Goal: Information Seeking & Learning: Compare options

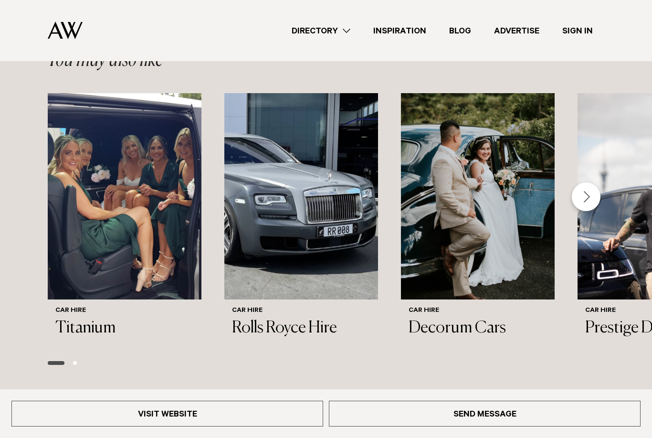
scroll to position [908, 0]
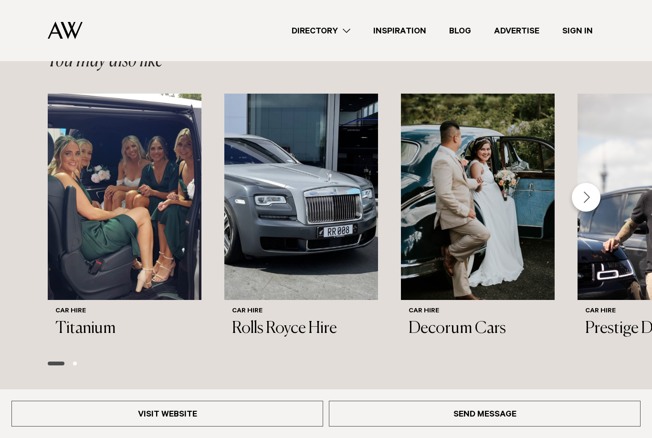
click at [586, 192] on div "Next slide" at bounding box center [586, 197] width 29 height 29
click at [476, 247] on img "3 / 6" at bounding box center [478, 197] width 154 height 206
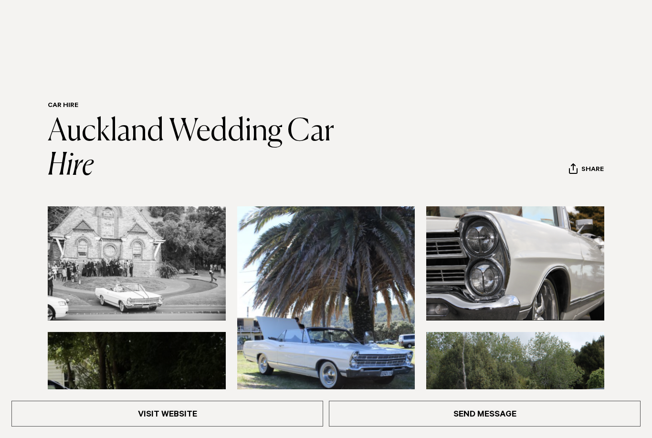
scroll to position [939, 0]
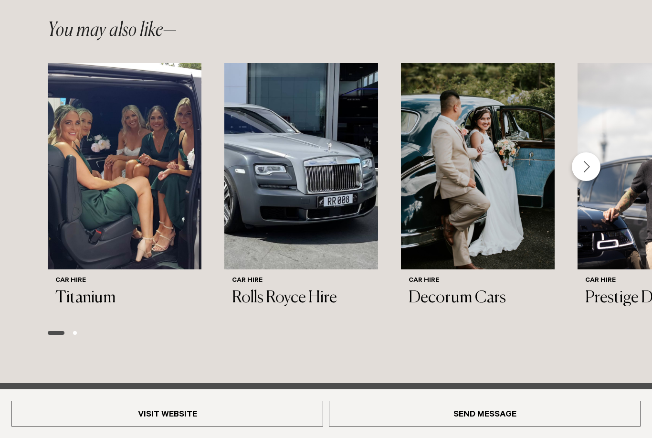
click at [78, 288] on h3 "Titanium" at bounding box center [124, 298] width 138 height 20
click at [305, 293] on h3 "Rolls Royce Hire" at bounding box center [301, 298] width 138 height 20
click at [606, 293] on h3 "Prestige Drive" at bounding box center [654, 298] width 138 height 20
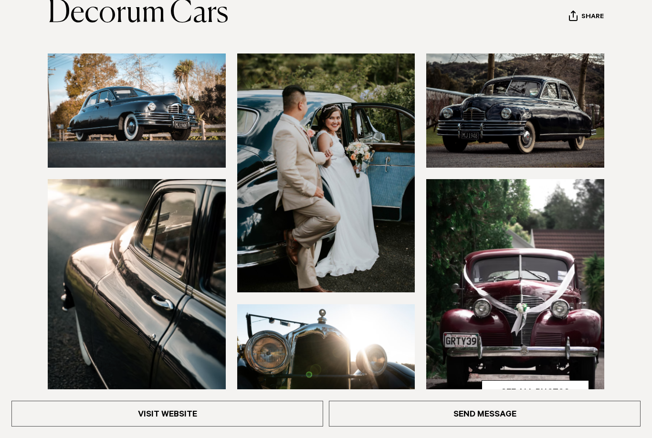
scroll to position [139, 0]
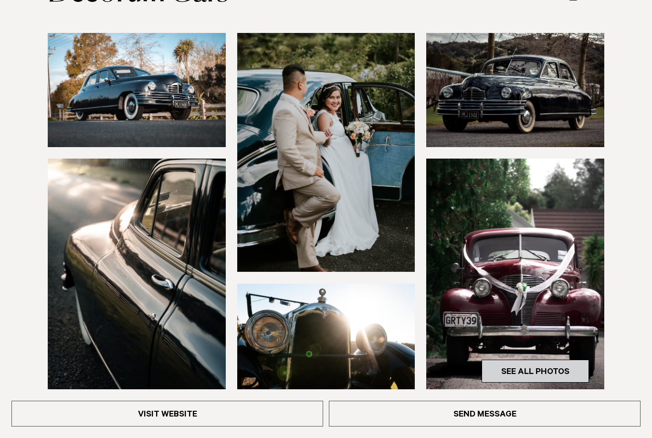
click at [530, 376] on link "See All Photos" at bounding box center [535, 370] width 107 height 23
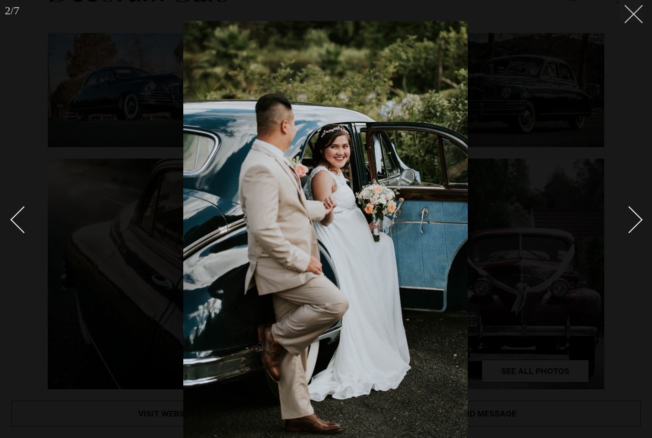
click at [630, 14] on icon at bounding box center [629, 10] width 11 height 11
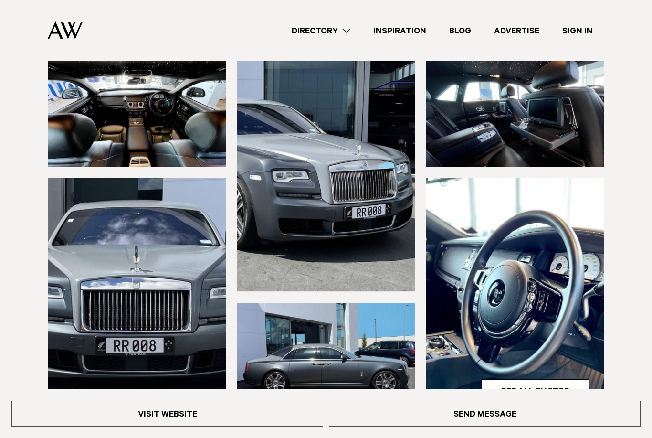
scroll to position [115, 0]
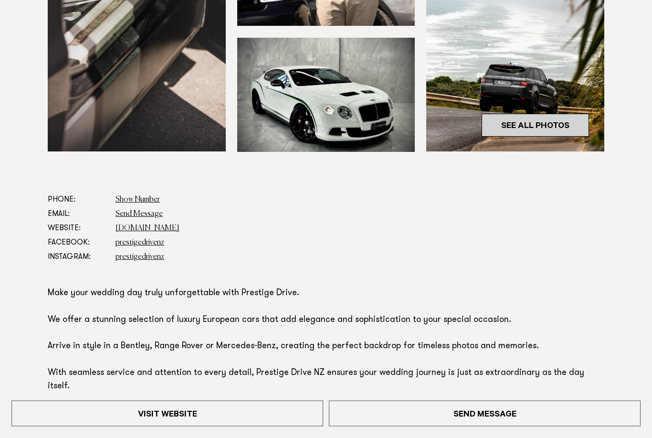
click at [566, 123] on link "See All Photos" at bounding box center [535, 125] width 107 height 23
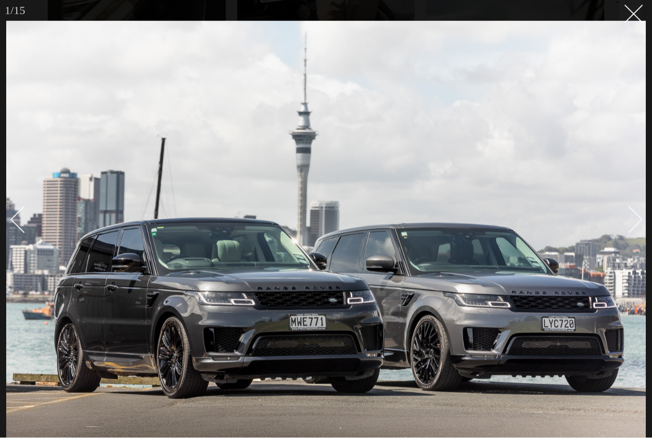
scroll to position [385, 0]
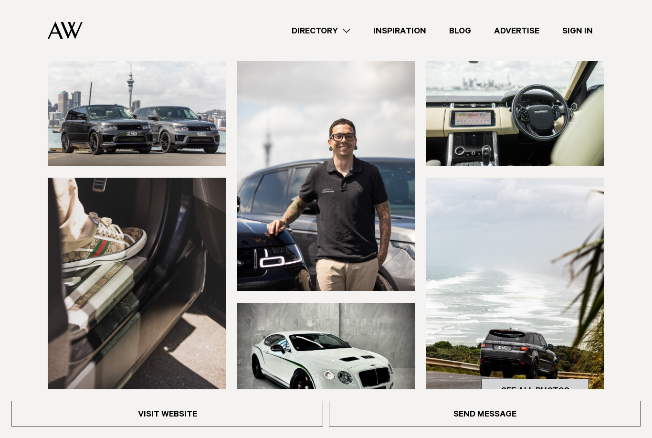
scroll to position [99, 0]
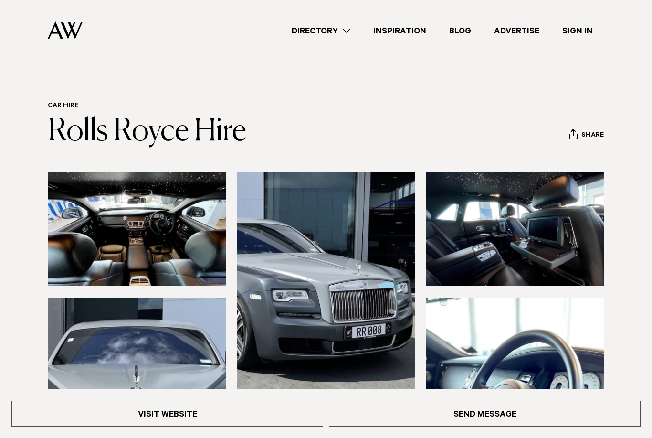
click at [348, 28] on link "Directory" at bounding box center [321, 30] width 82 height 13
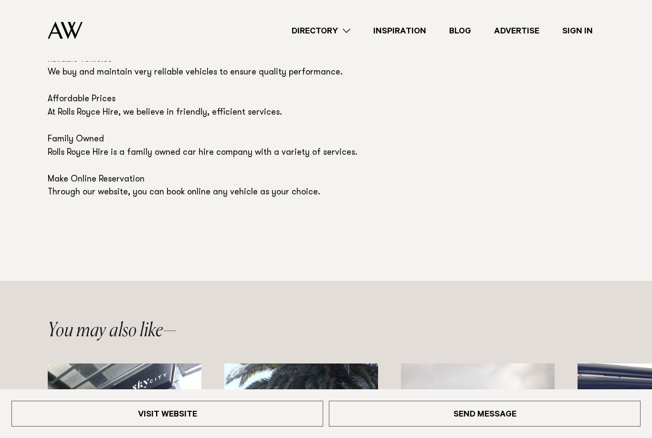
scroll to position [612, 0]
